Goal: Check status: Check status

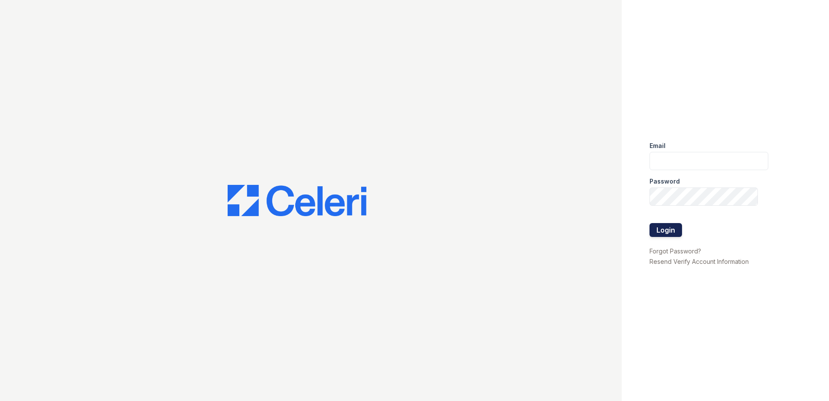
type input "sjimenez@trinity-pm.com"
click at [668, 230] on button "Login" at bounding box center [665, 230] width 33 height 14
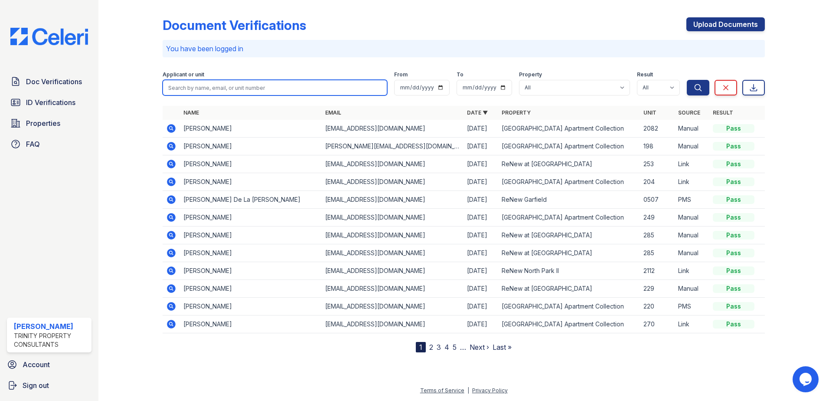
click at [235, 91] on input "search" at bounding box center [275, 88] width 225 height 16
type input "anyi"
click at [687, 80] on button "Search" at bounding box center [698, 88] width 23 height 16
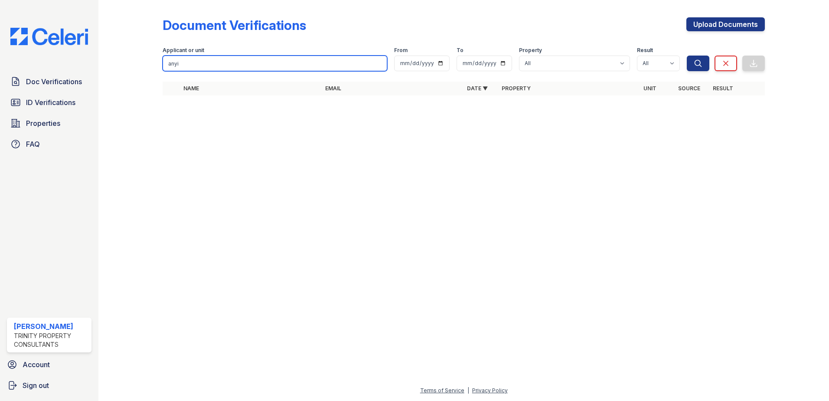
click at [182, 65] on input "anyi" at bounding box center [275, 63] width 225 height 16
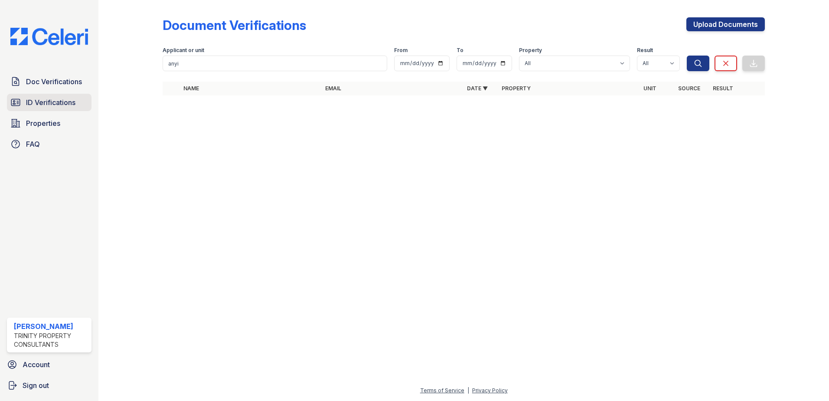
click at [48, 102] on span "ID Verifications" at bounding box center [50, 102] width 49 height 10
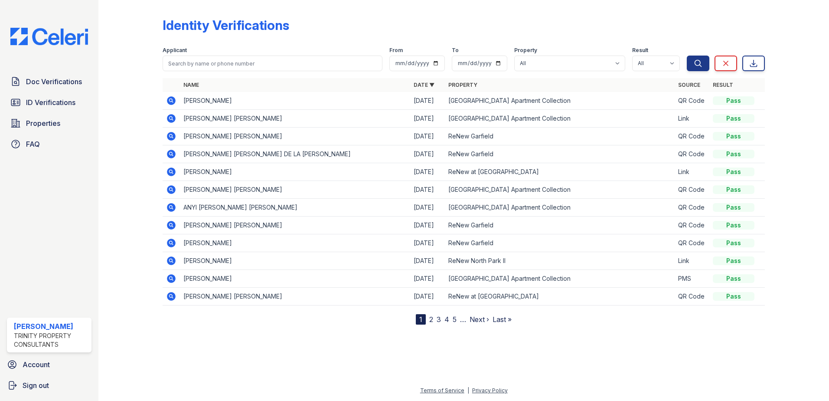
click at [167, 103] on icon at bounding box center [171, 100] width 10 height 10
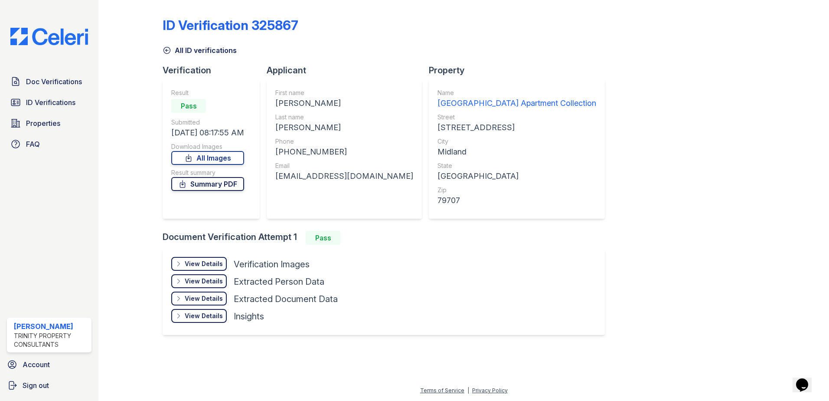
click at [205, 187] on link "Summary PDF" at bounding box center [207, 184] width 73 height 14
click at [61, 80] on span "Doc Verifications" at bounding box center [54, 81] width 56 height 10
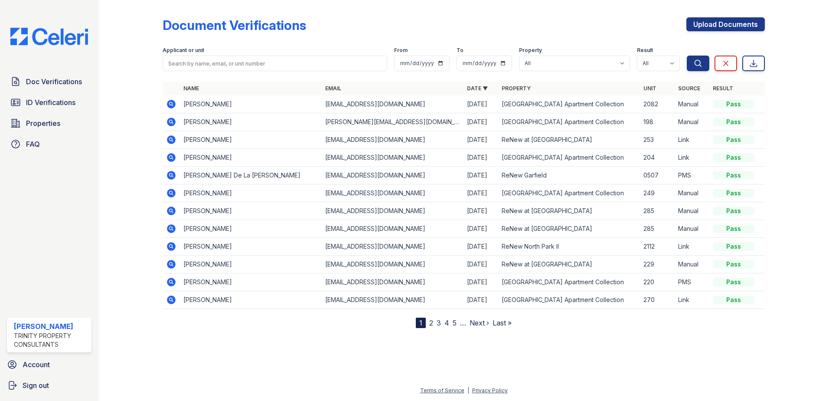
click at [171, 105] on icon at bounding box center [171, 104] width 10 height 10
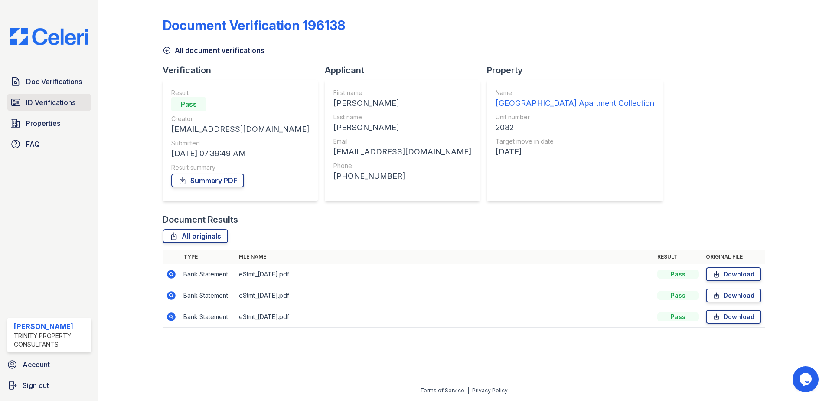
click at [59, 101] on span "ID Verifications" at bounding box center [50, 102] width 49 height 10
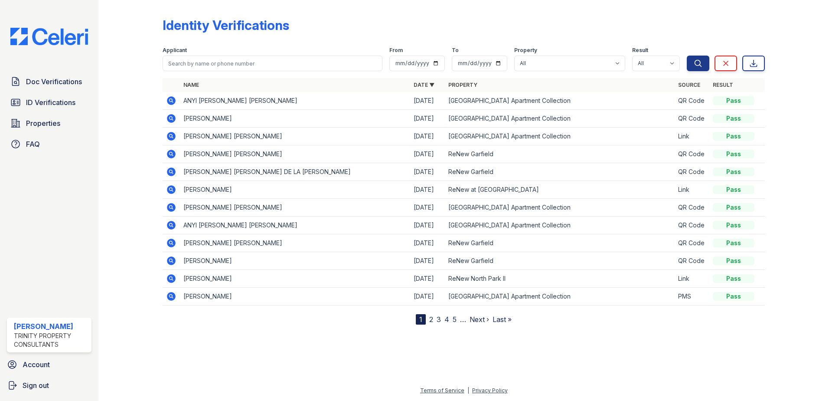
click at [174, 102] on icon at bounding box center [171, 100] width 9 height 9
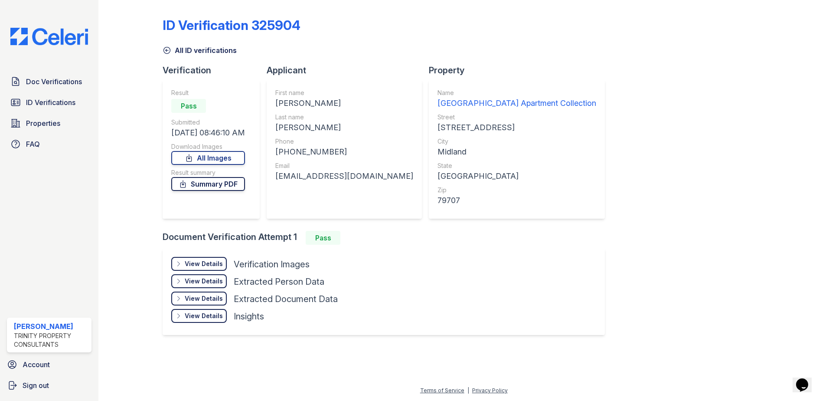
click at [202, 184] on link "Summary PDF" at bounding box center [208, 184] width 74 height 14
click at [551, 48] on div "All ID verifications" at bounding box center [464, 48] width 602 height 16
click at [75, 81] on span "Doc Verifications" at bounding box center [54, 81] width 56 height 10
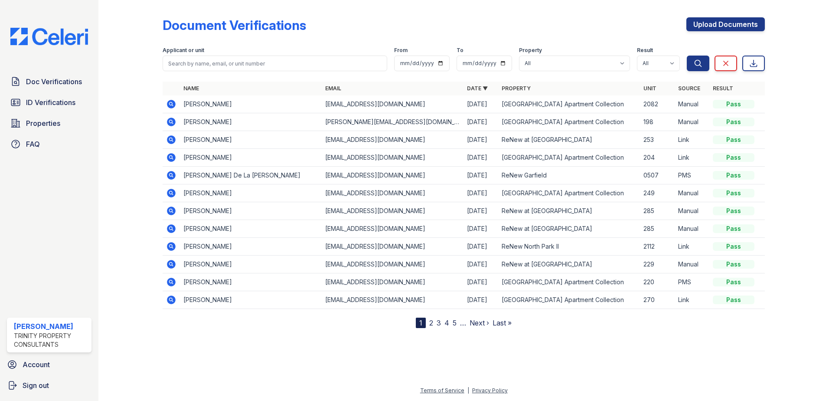
click at [174, 174] on icon at bounding box center [171, 175] width 9 height 9
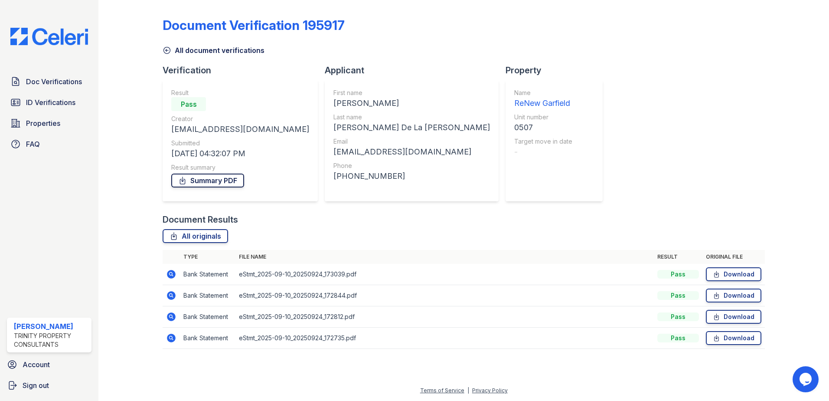
click at [206, 179] on link "Summary PDF" at bounding box center [207, 180] width 73 height 14
click at [59, 104] on span "ID Verifications" at bounding box center [50, 102] width 49 height 10
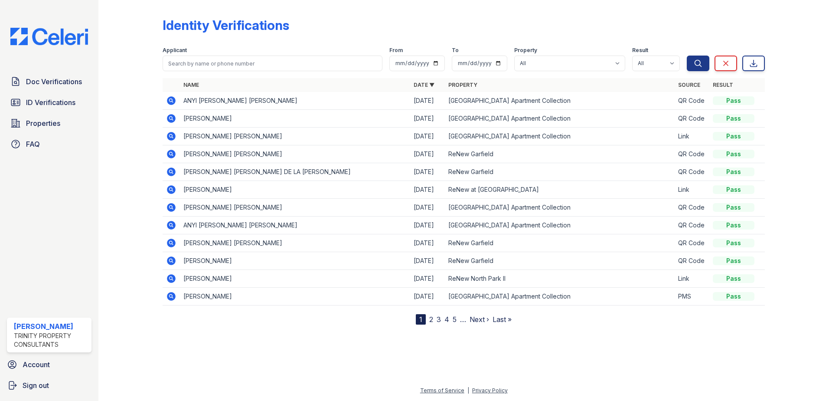
click at [169, 174] on icon at bounding box center [171, 171] width 9 height 9
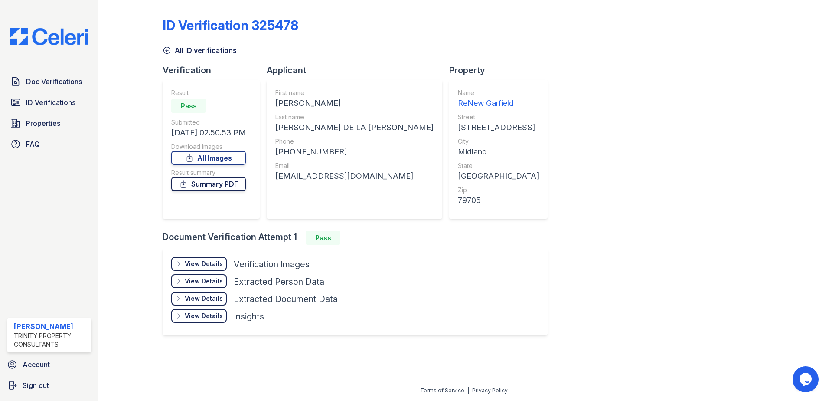
click at [242, 184] on link "Summary PDF" at bounding box center [208, 184] width 75 height 14
